Goal: Transaction & Acquisition: Purchase product/service

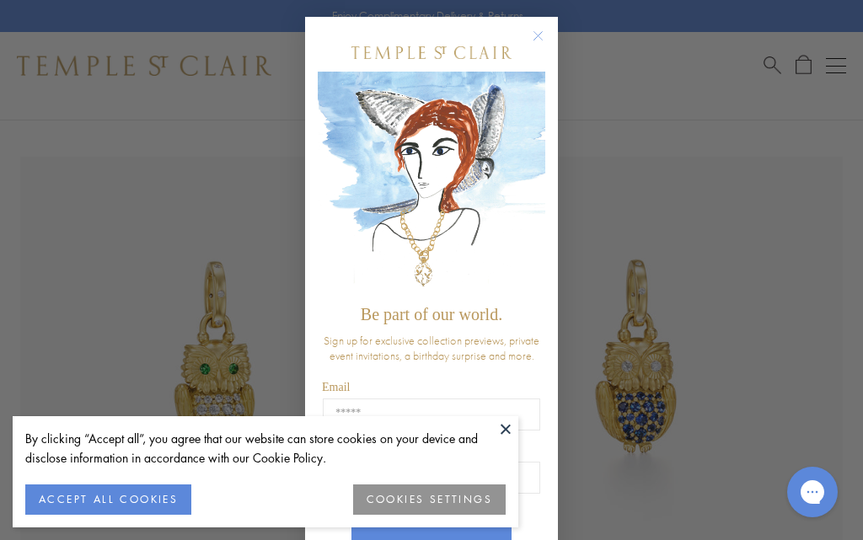
click at [809, 121] on div "Close dialog Be part of our world. Sign up for exclusive collection previews, p…" at bounding box center [431, 270] width 863 height 540
click at [834, 495] on h1 "Chat with us" at bounding box center [864, 492] width 63 height 17
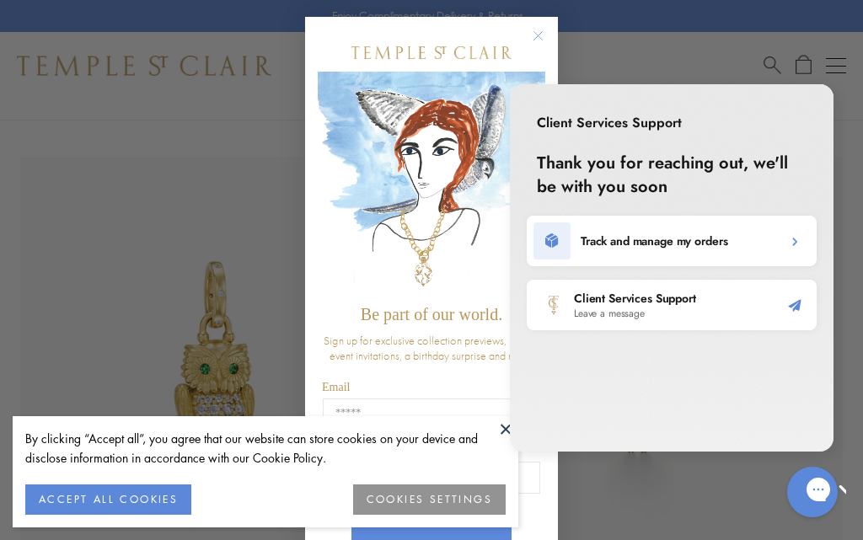
click at [825, 67] on div "Close dialog Be part of our world. Sign up for exclusive collection previews, p…" at bounding box center [431, 270] width 863 height 540
click at [862, 491] on div "Gorgias live chat" at bounding box center [872, 492] width 17 height 22
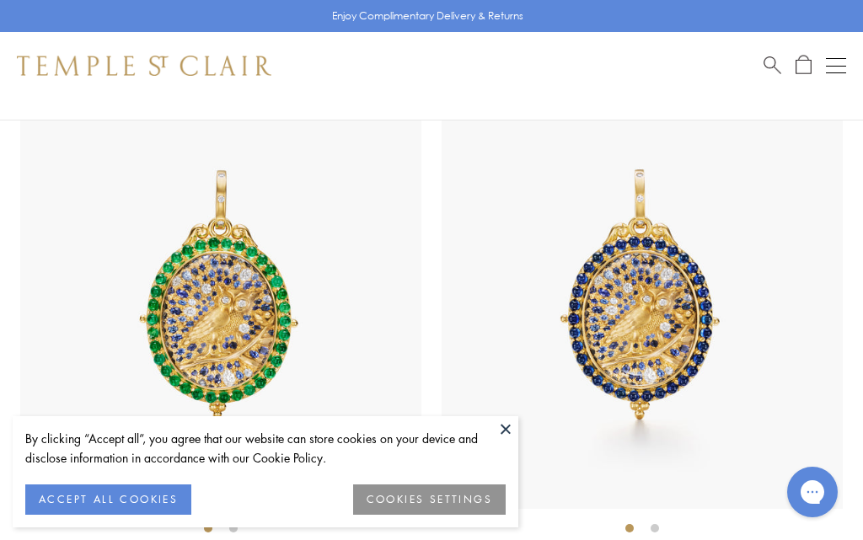
click at [508, 442] on button at bounding box center [505, 428] width 25 height 25
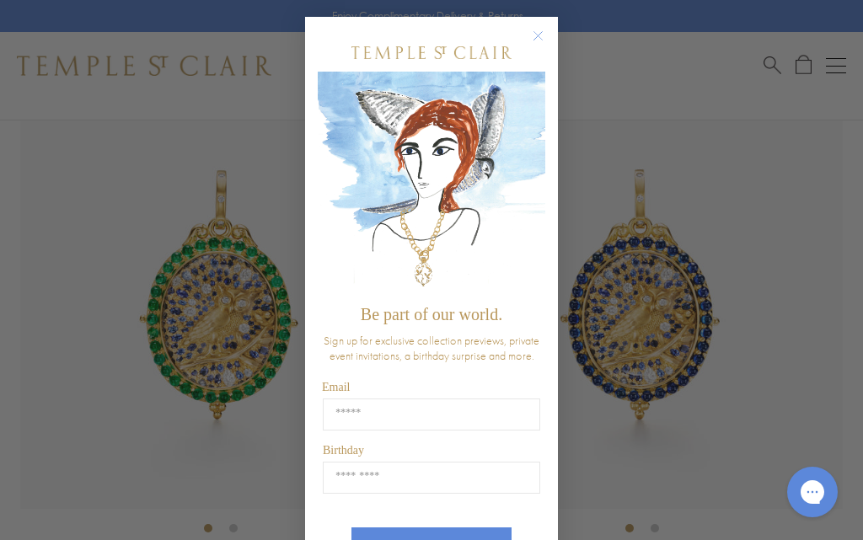
click at [542, 35] on circle "Close dialog" at bounding box center [538, 36] width 20 height 20
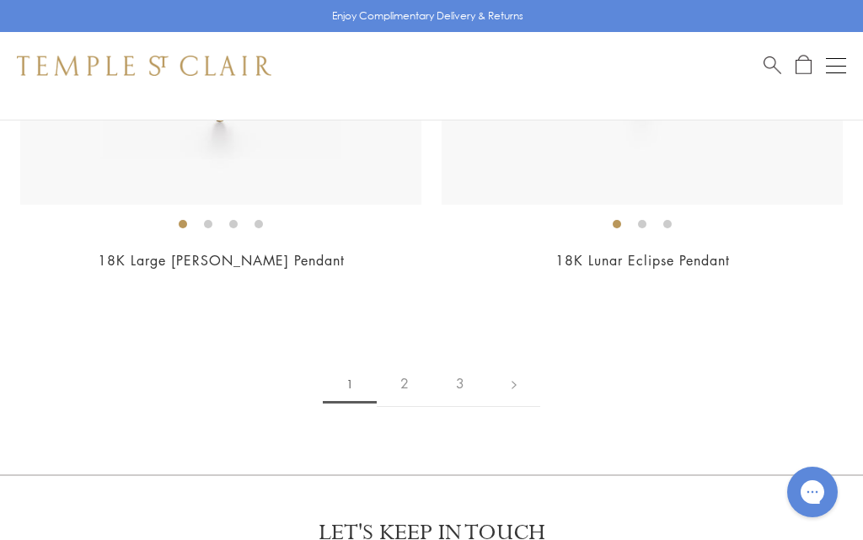
scroll to position [17527, 0]
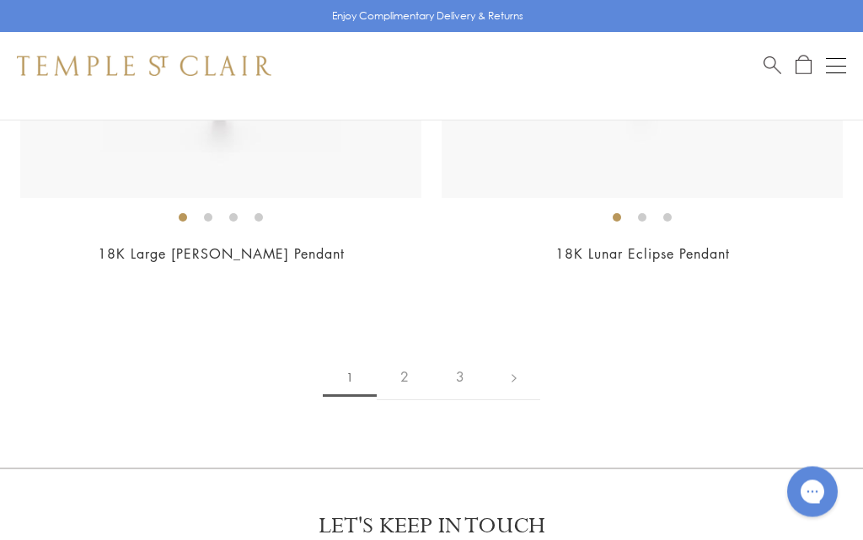
click at [414, 355] on link "2" at bounding box center [405, 378] width 56 height 46
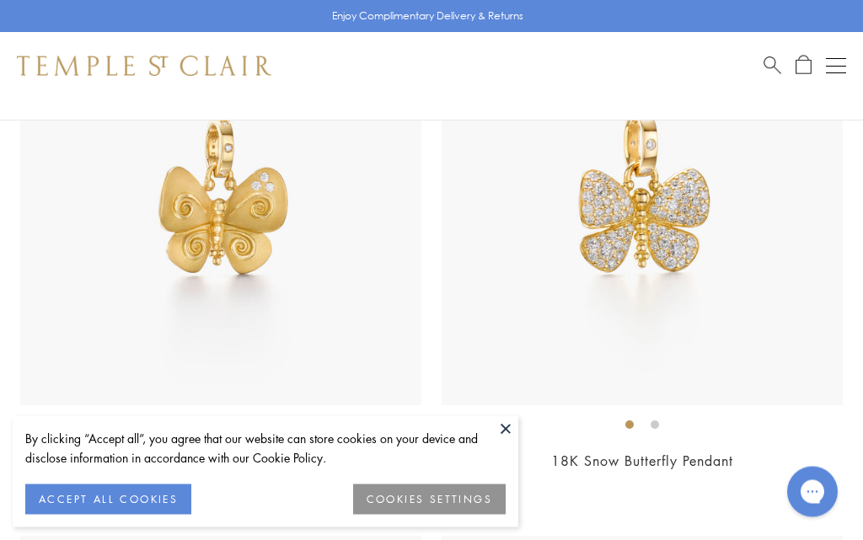
scroll to position [5622, 0]
click at [506, 442] on button at bounding box center [505, 428] width 25 height 25
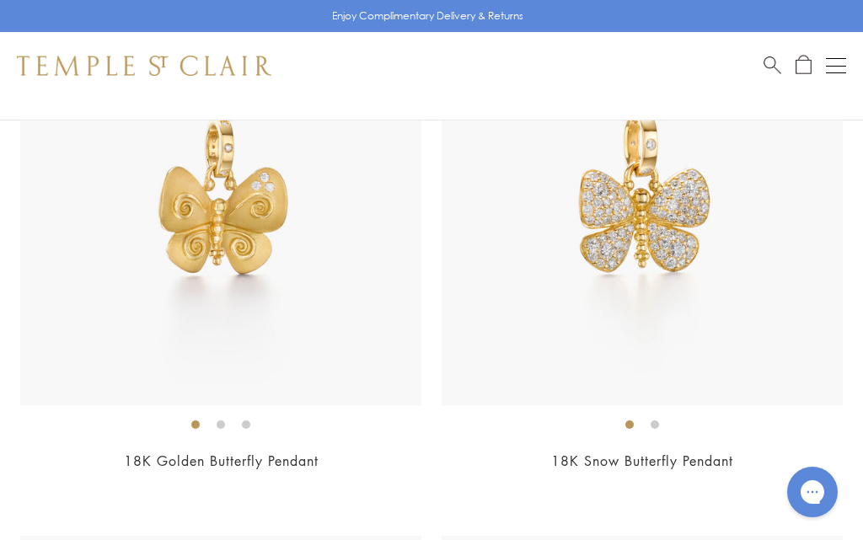
click at [640, 453] on link "18K Snow Butterfly Pendant" at bounding box center [642, 461] width 182 height 19
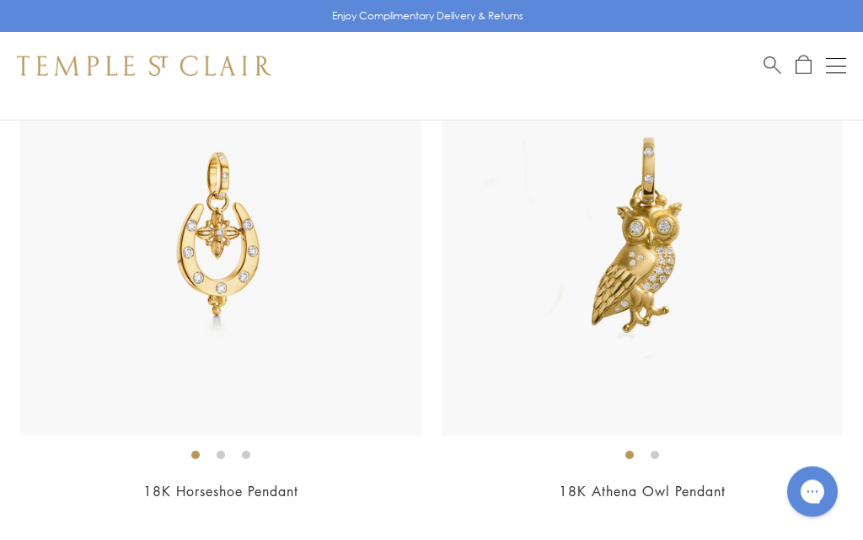
scroll to position [7187, 0]
click at [657, 265] on img at bounding box center [642, 235] width 401 height 401
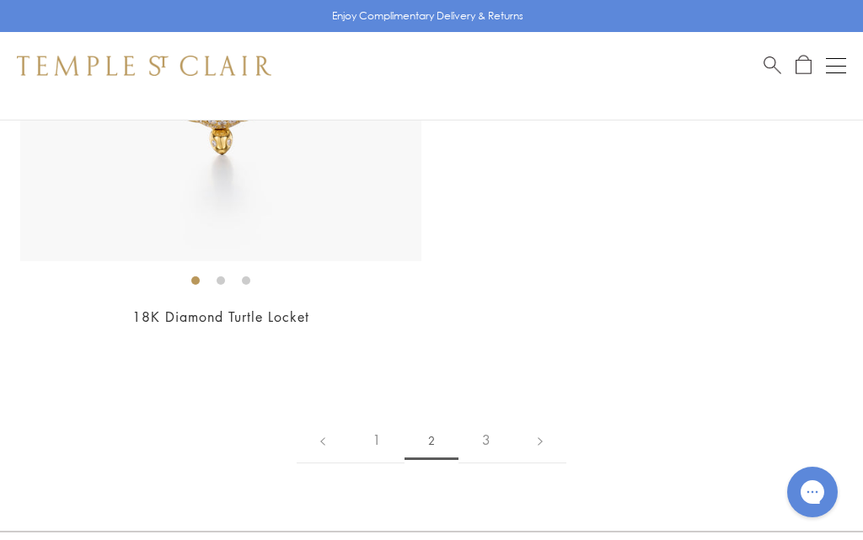
scroll to position [15449, 0]
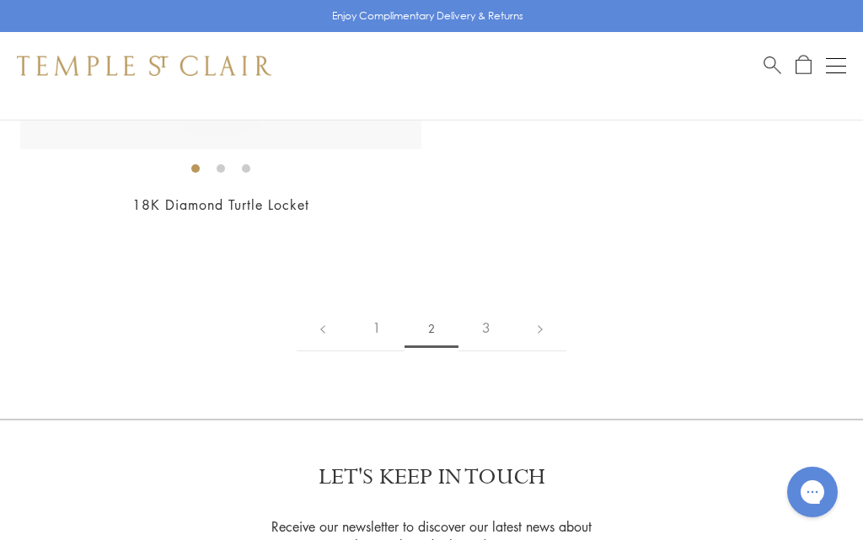
click at [506, 305] on link "3" at bounding box center [486, 328] width 56 height 46
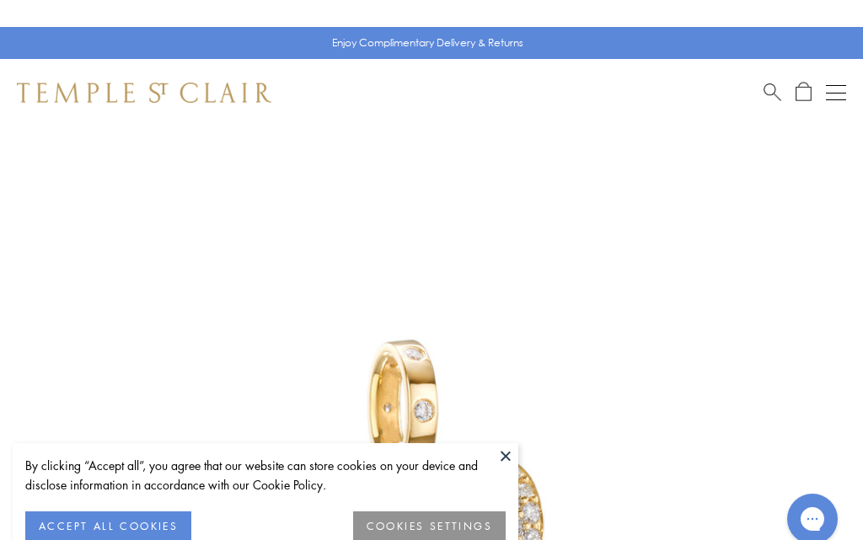
scroll to position [-4, 0]
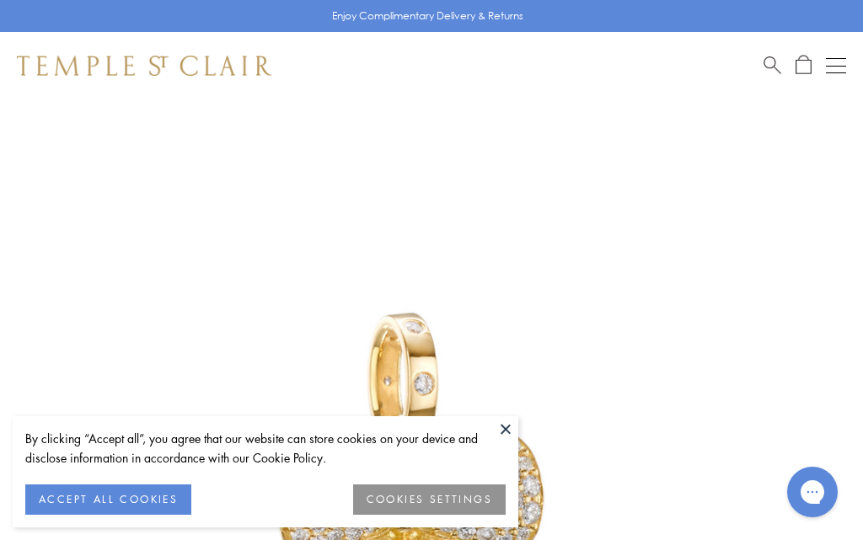
click at [516, 438] on button at bounding box center [505, 428] width 25 height 25
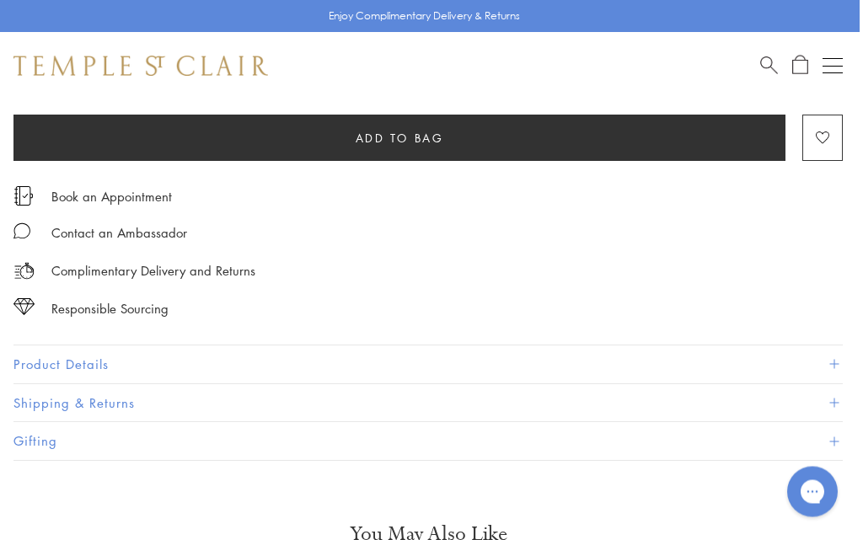
scroll to position [908, 3]
click at [105, 371] on button "Product Details" at bounding box center [427, 365] width 829 height 38
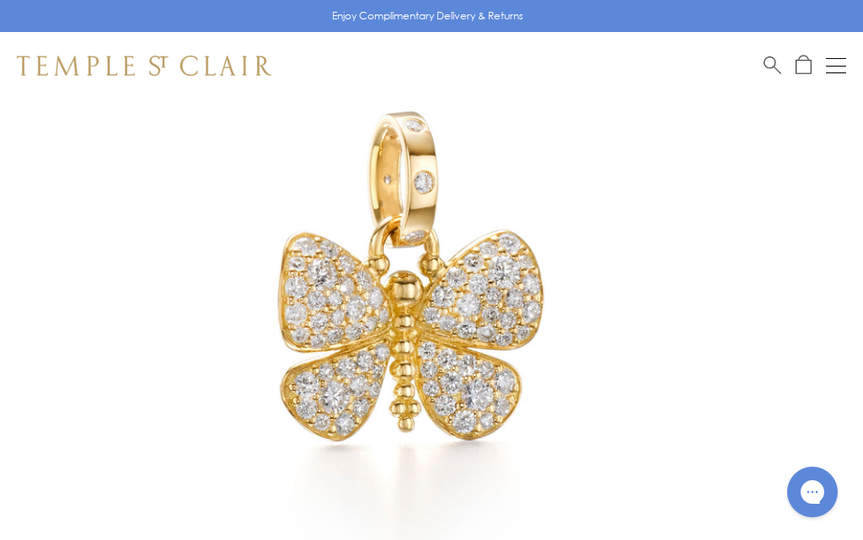
scroll to position [183, 0]
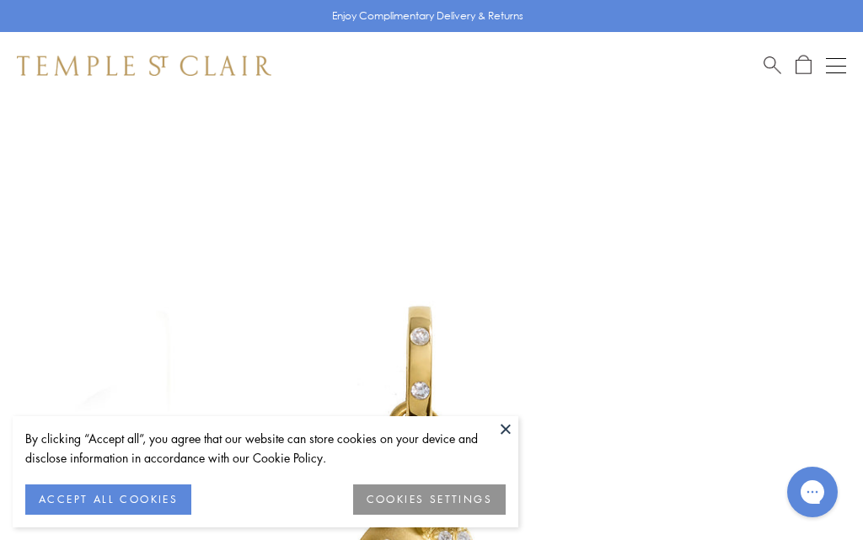
click at [515, 437] on button at bounding box center [505, 428] width 25 height 25
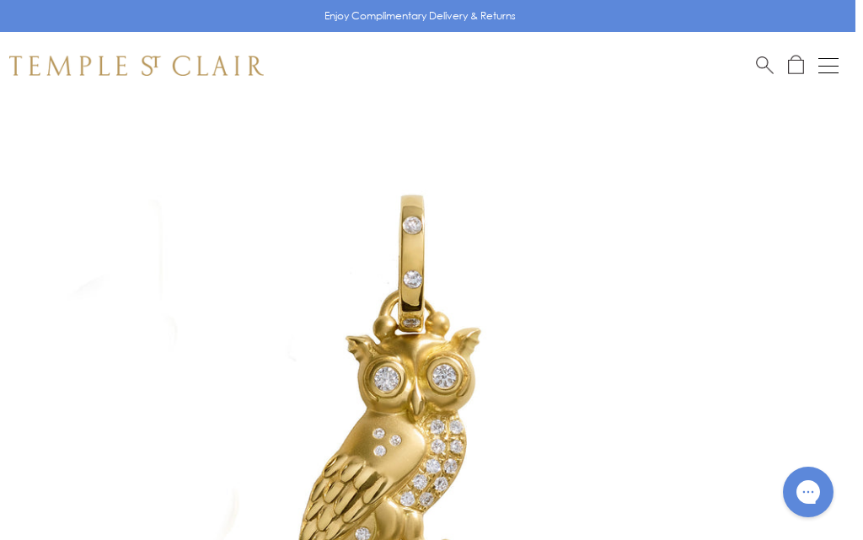
scroll to position [0, 3]
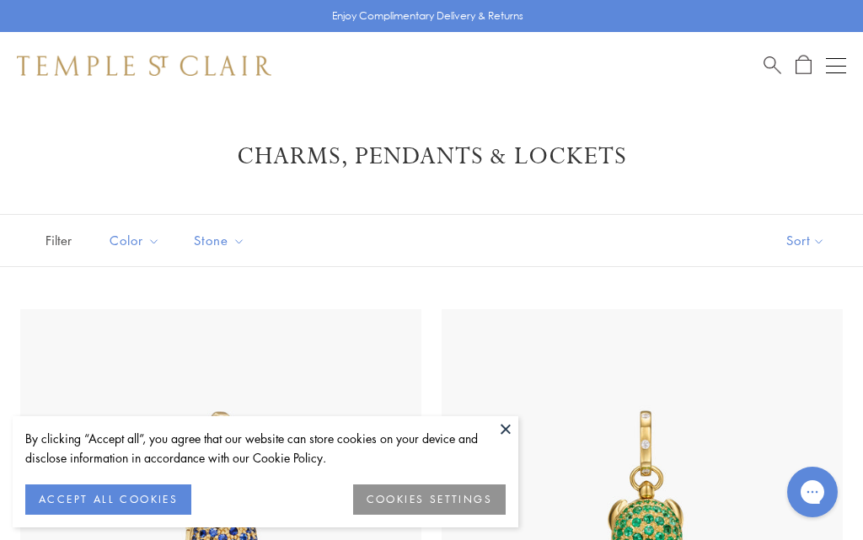
click at [512, 436] on button at bounding box center [505, 428] width 25 height 25
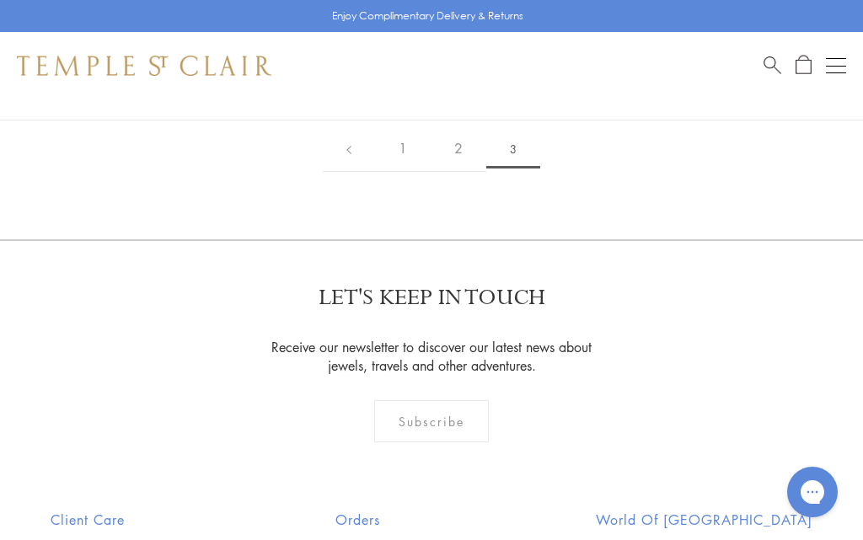
scroll to position [2864, 0]
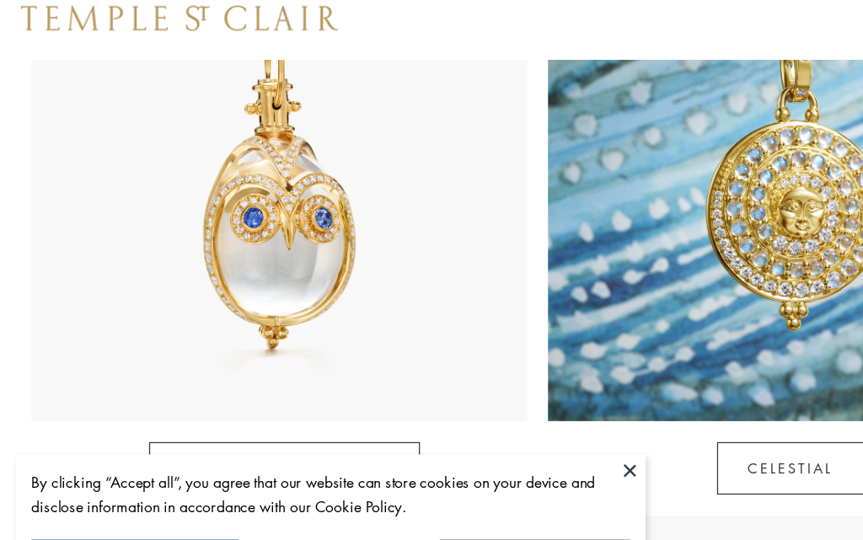
scroll to position [921, 0]
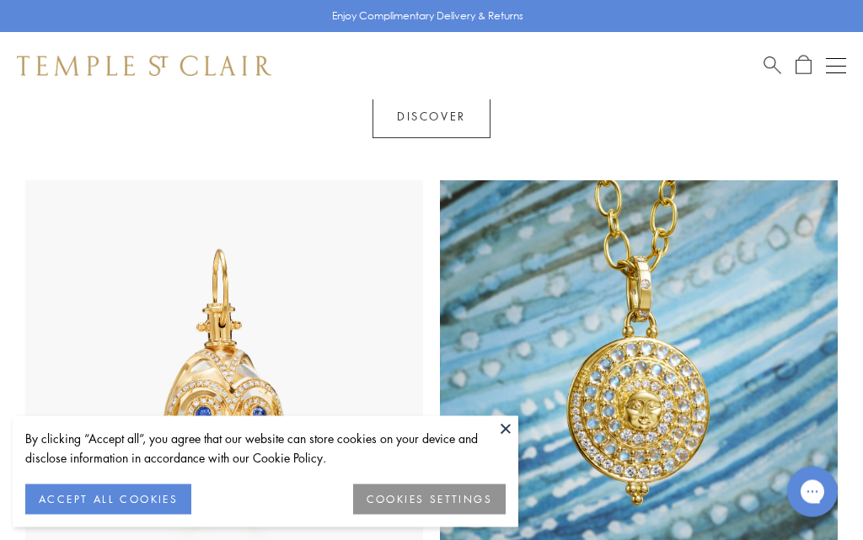
scroll to position [726, 0]
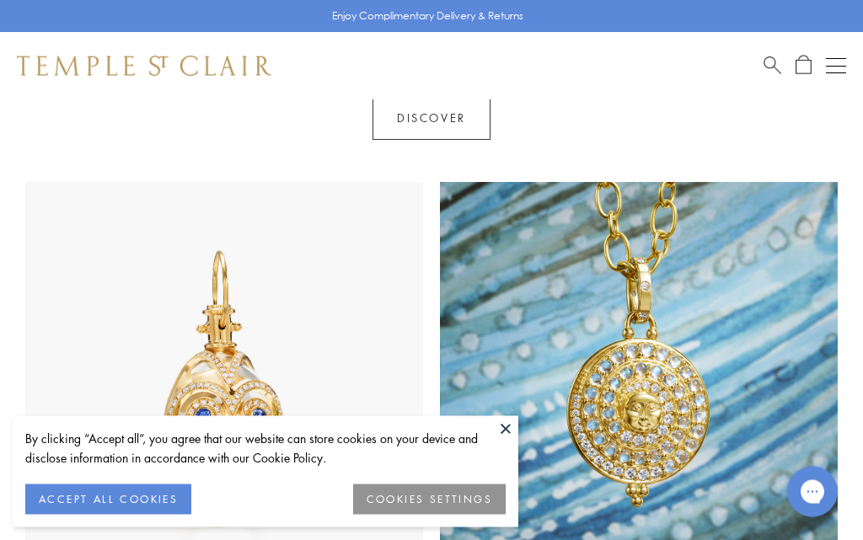
click at [764, 64] on span "Search" at bounding box center [773, 64] width 18 height 18
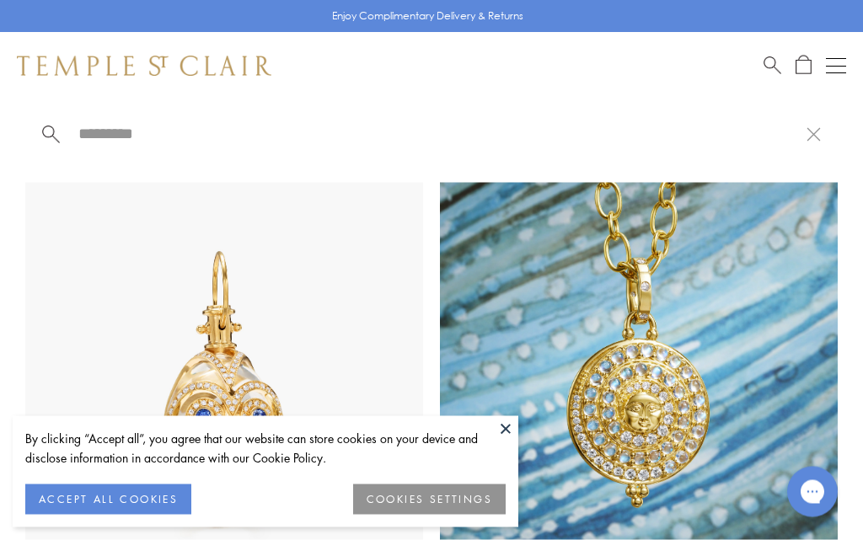
scroll to position [726, 0]
click at [94, 143] on input "search" at bounding box center [442, 133] width 730 height 19
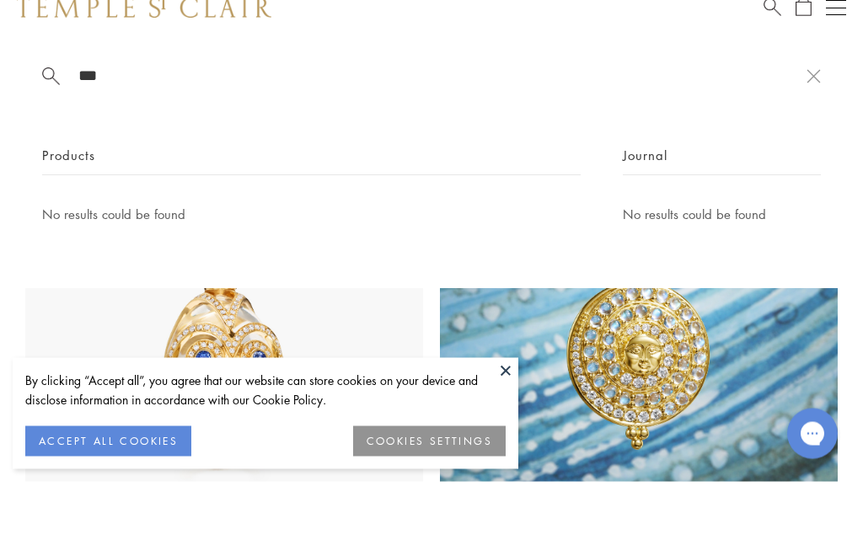
type input "*"
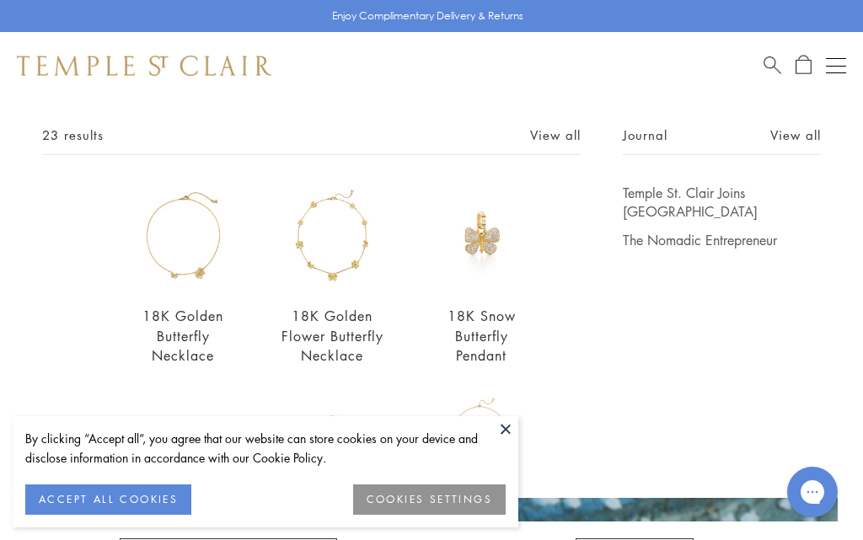
scroll to position [81, 0]
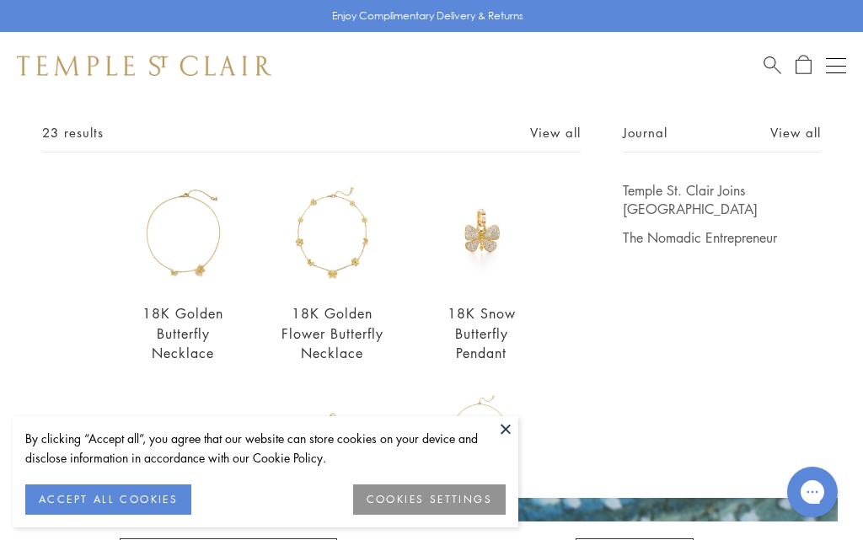
type input "**********"
click at [345, 344] on link "18K Golden Flower Butterfly Necklace" at bounding box center [332, 332] width 102 height 57
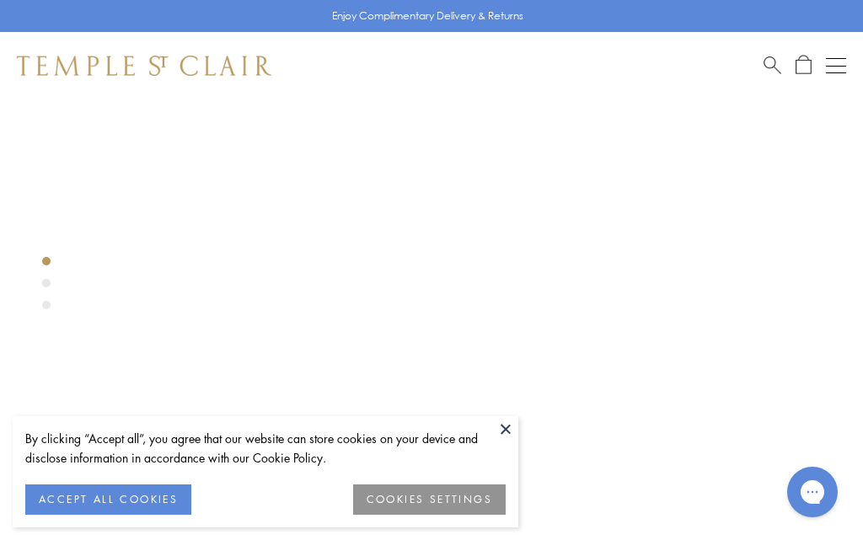
scroll to position [22, 0]
click at [504, 431] on button at bounding box center [505, 428] width 25 height 25
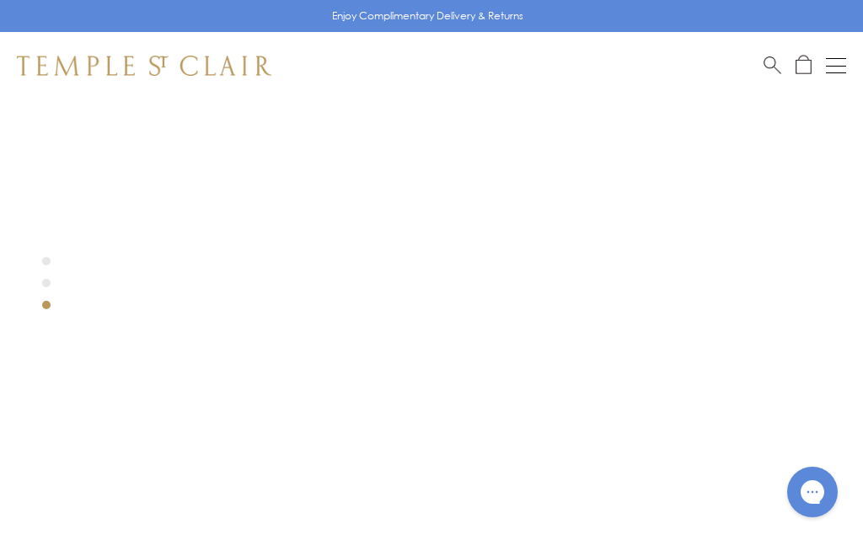
scroll to position [224, 0]
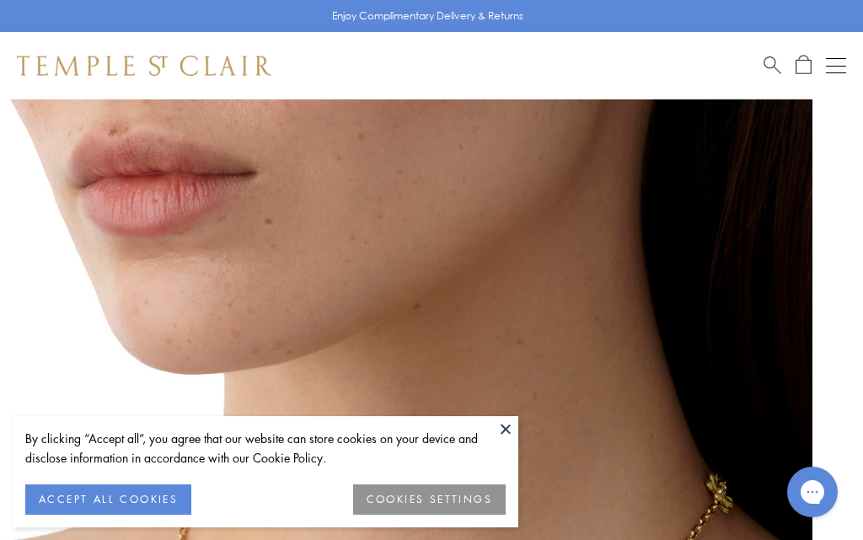
click at [514, 428] on button at bounding box center [505, 428] width 25 height 25
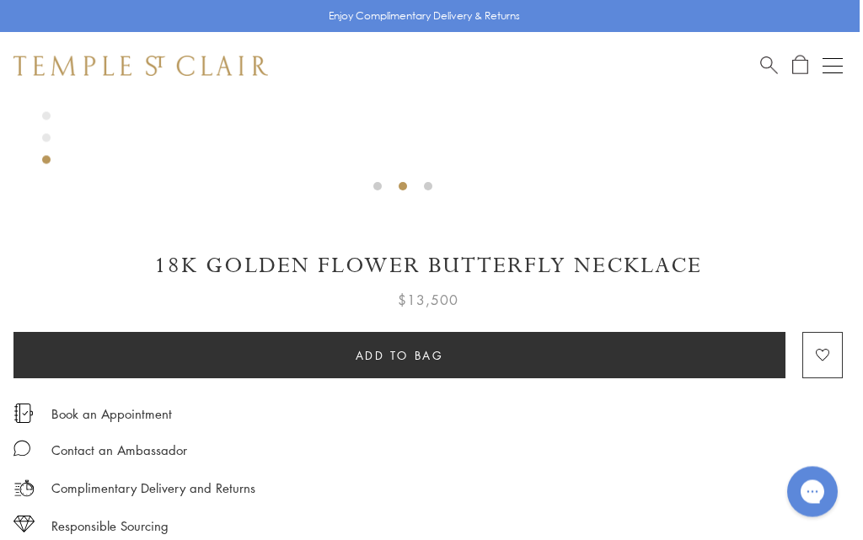
scroll to position [711, 3]
click at [661, 228] on div "SEE RECOMMENDED CHAIN PAIRINGS 18K Golden Flower Butterfly Necklace $13,500" at bounding box center [428, 33] width 863 height 1290
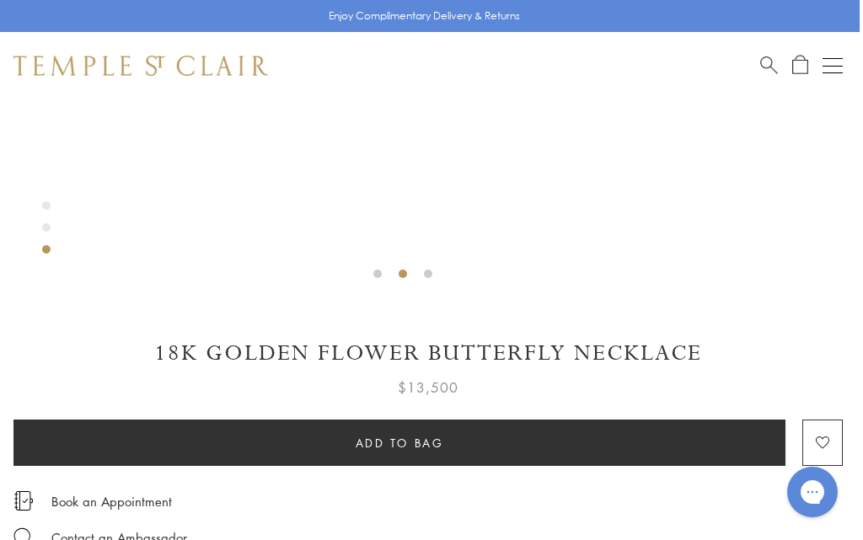
scroll to position [623, 3]
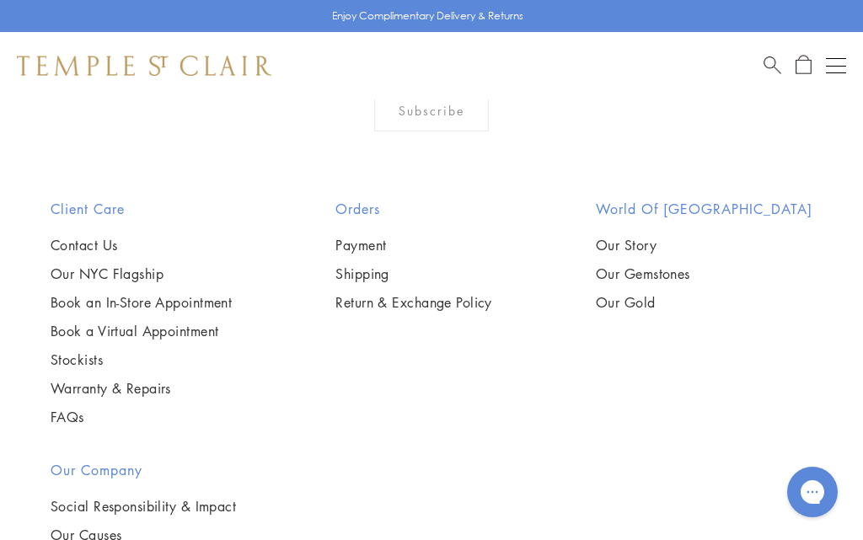
scroll to position [2552, 0]
